Goal: Book appointment/travel/reservation

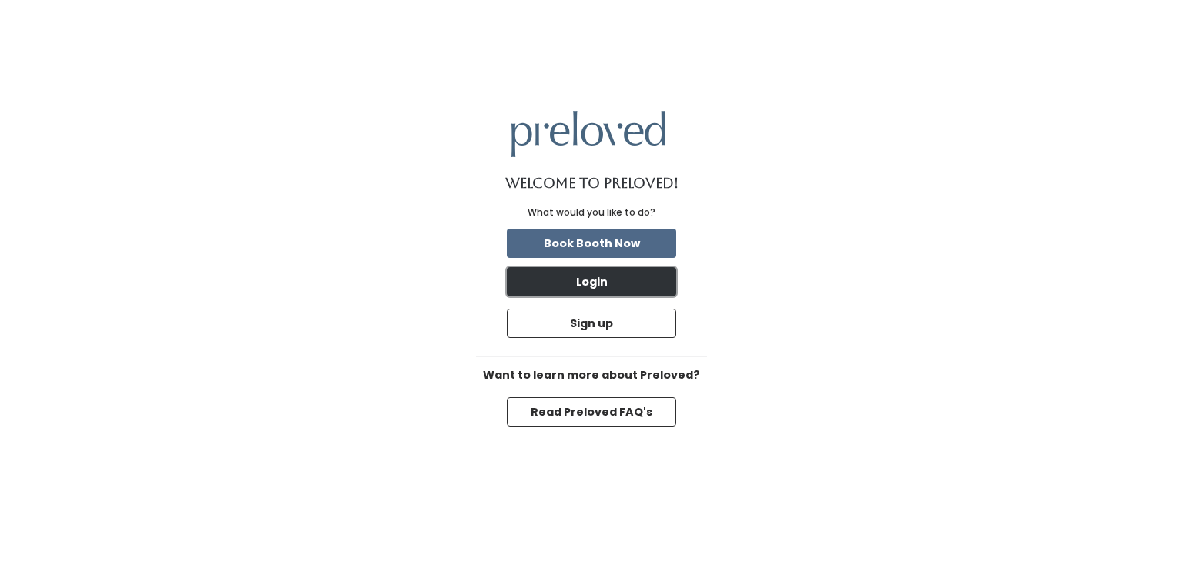
click at [552, 289] on button "Login" at bounding box center [592, 281] width 170 height 29
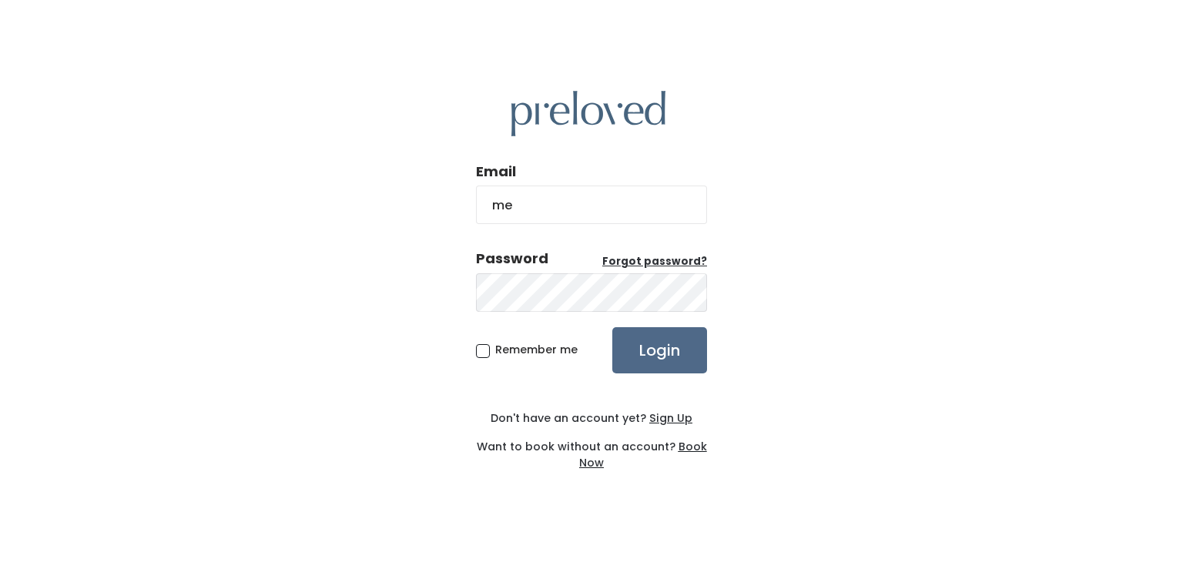
type input "meganmarie889@gmail.com"
click at [655, 350] on input "Login" at bounding box center [660, 350] width 95 height 46
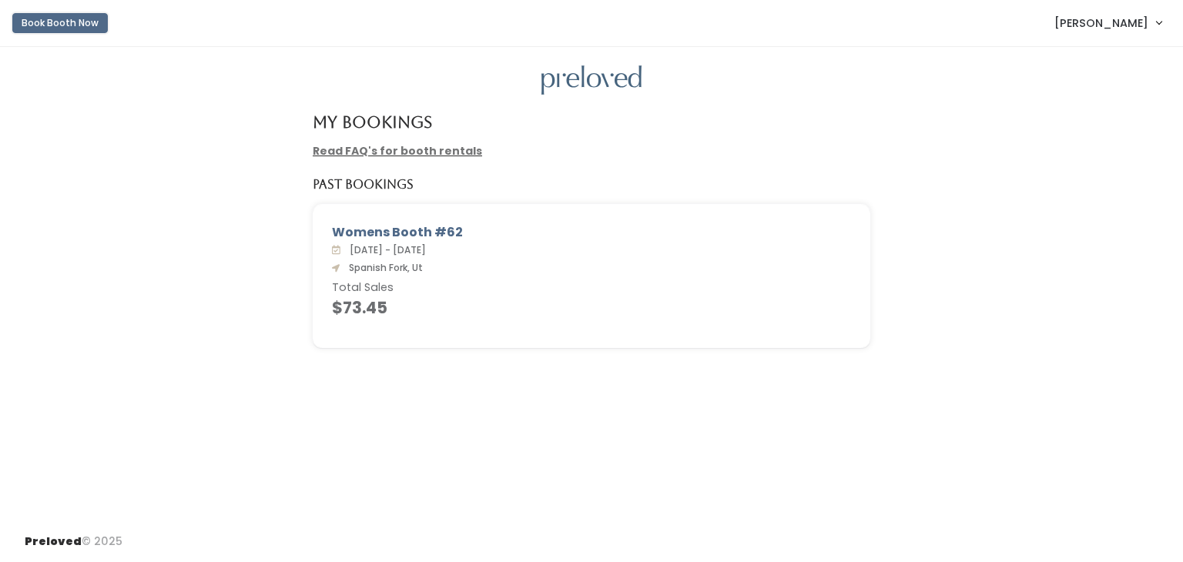
click at [72, 22] on button "Book Booth Now" at bounding box center [60, 23] width 96 height 20
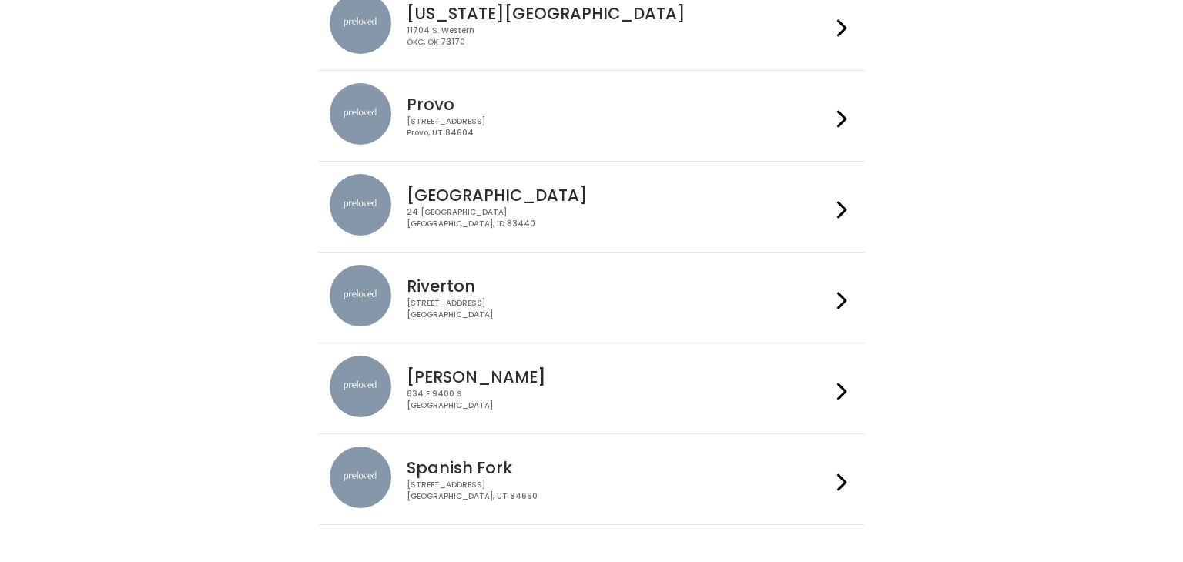
scroll to position [542, 0]
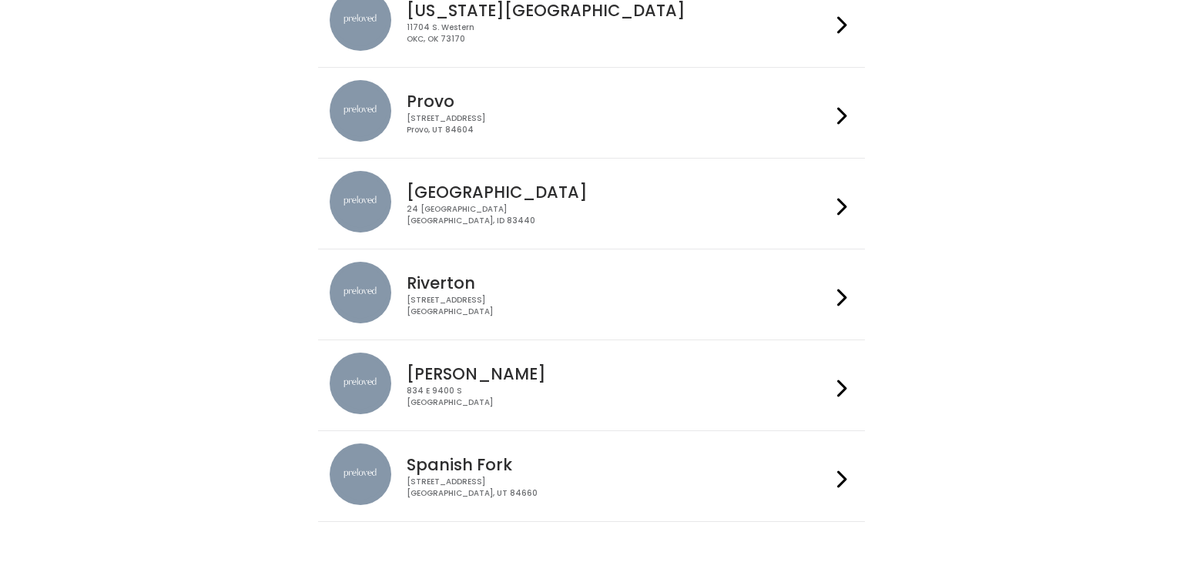
click at [499, 471] on h4 "Spanish Fork" at bounding box center [619, 465] width 424 height 18
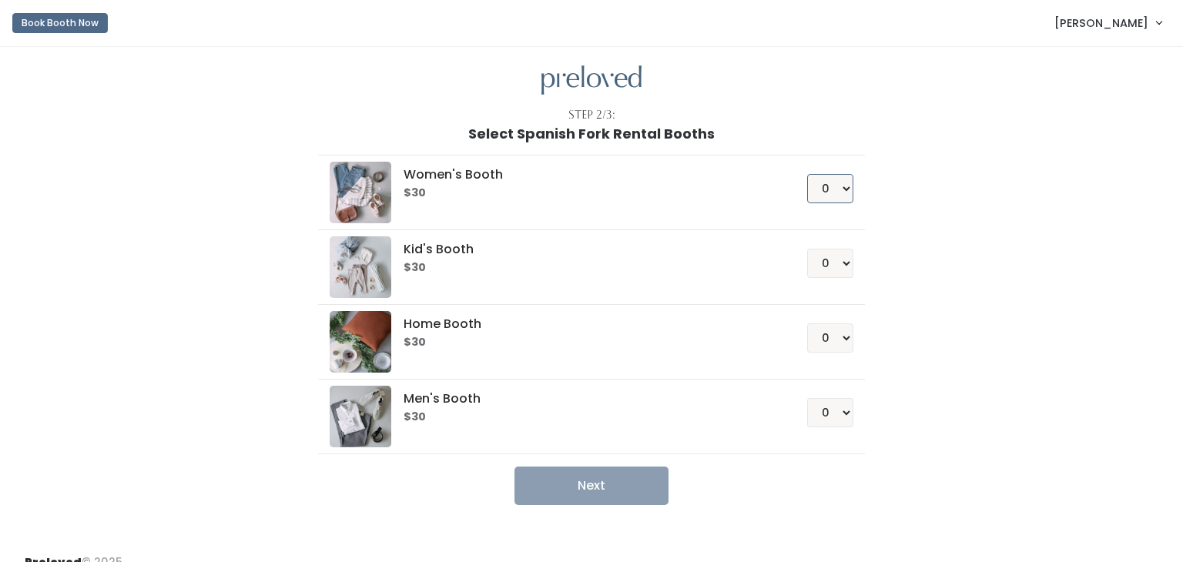
click at [848, 190] on select "0 1 2 3 4" at bounding box center [830, 188] width 46 height 29
select select "1"
click at [811, 174] on select "0 1 2 3 4" at bounding box center [830, 188] width 46 height 29
click at [573, 495] on button "Next" at bounding box center [592, 486] width 154 height 39
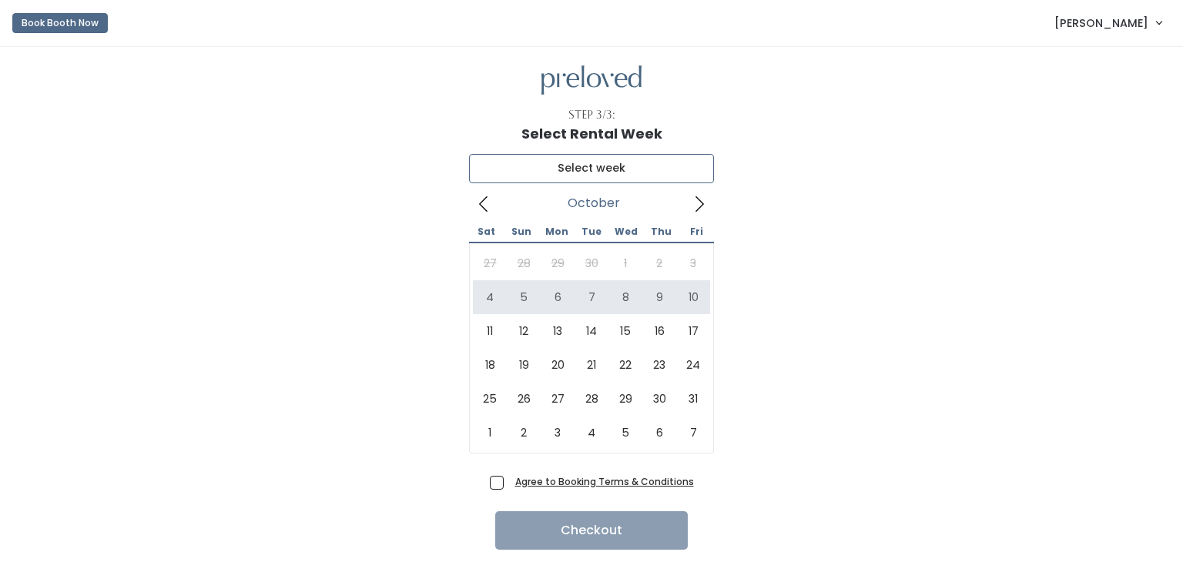
type input "[DATE] to [DATE]"
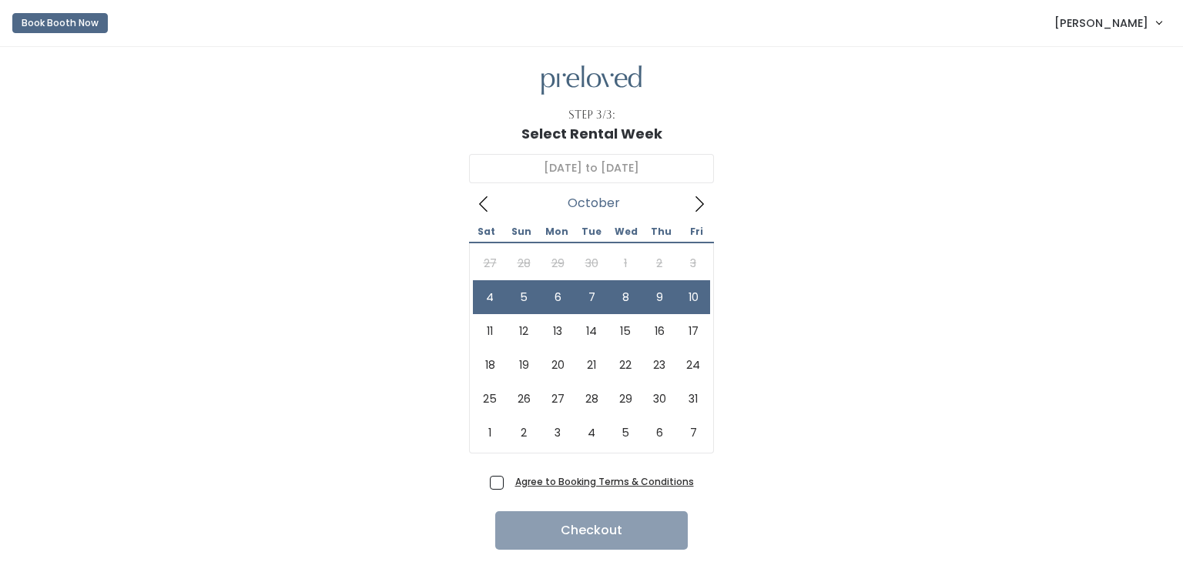
click at [509, 482] on span "Agree to Booking Terms & Conditions" at bounding box center [601, 481] width 185 height 15
click at [509, 482] on input "Agree to Booking Terms & Conditions" at bounding box center [514, 479] width 10 height 10
checkbox input "true"
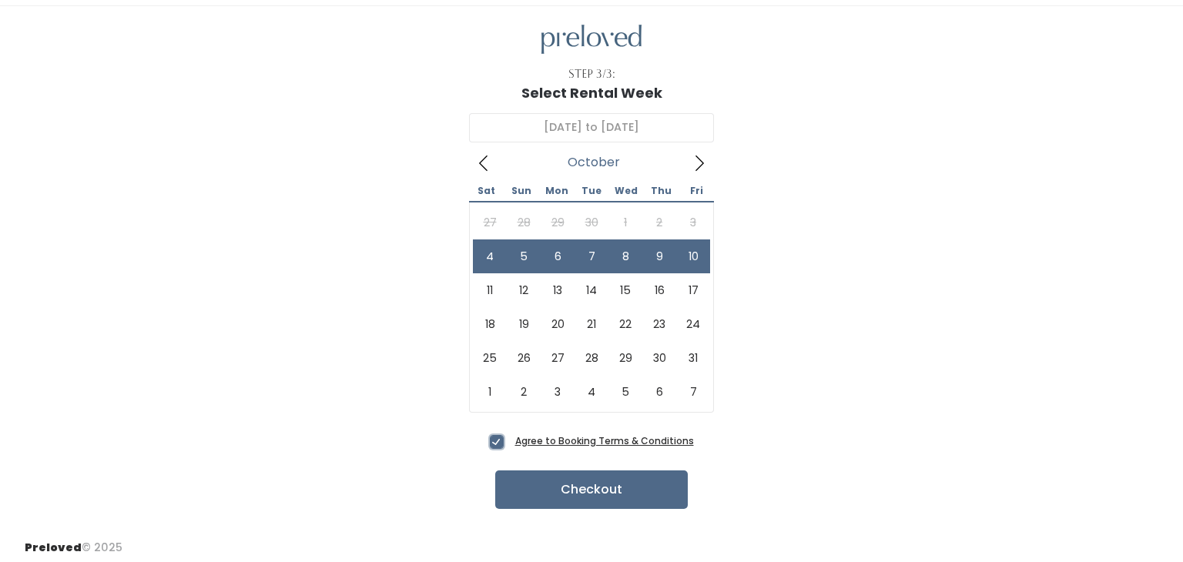
scroll to position [46, 0]
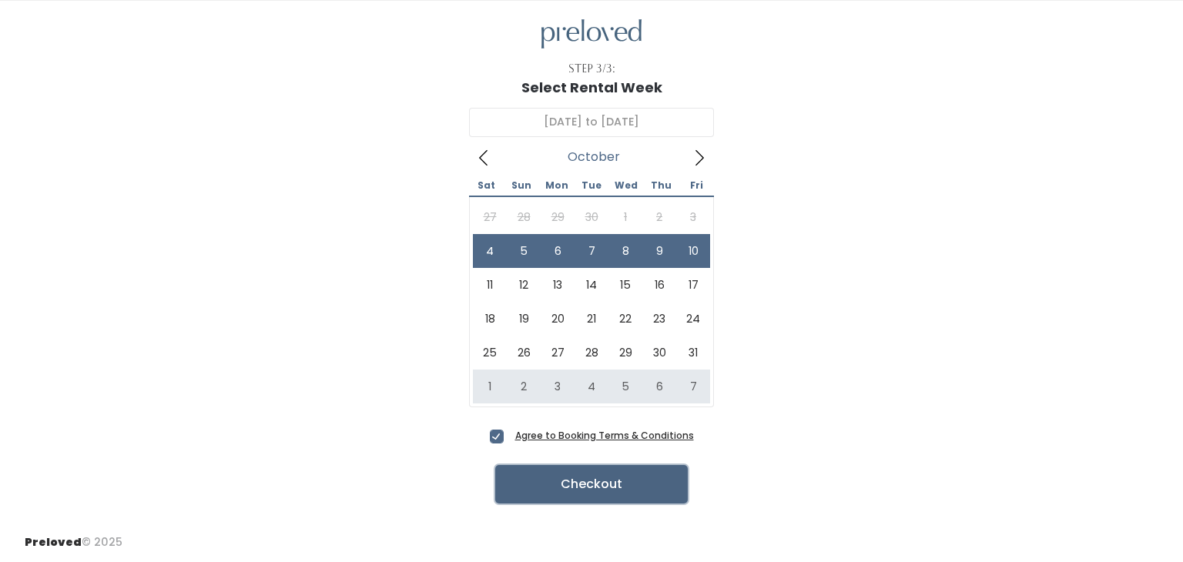
click at [543, 487] on button "Checkout" at bounding box center [591, 484] width 193 height 39
